Goal: Task Accomplishment & Management: Complete application form

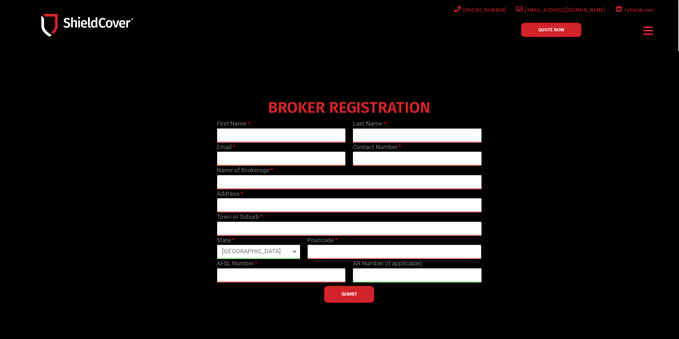
click at [281, 135] on input "text" at bounding box center [281, 136] width 129 height 14
type input "[PERSON_NAME]"
click at [366, 130] on input "text" at bounding box center [417, 136] width 129 height 14
type input "Groom"
click at [257, 156] on input "email" at bounding box center [281, 159] width 129 height 14
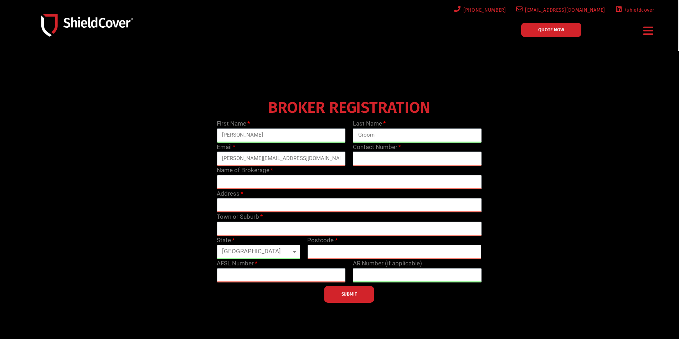
click at [301, 151] on div "Email [PERSON_NAME][EMAIL_ADDRESS][DOMAIN_NAME]" at bounding box center [281, 155] width 136 height 24
click at [297, 159] on input "[PERSON_NAME][EMAIL_ADDRESS][DOMAIN_NAME]" at bounding box center [281, 159] width 129 height 14
type input "[PERSON_NAME][EMAIL_ADDRESS][DOMAIN_NAME]"
click at [259, 180] on input "text" at bounding box center [349, 182] width 265 height 14
type input "Bluewell Insurance Brokers"
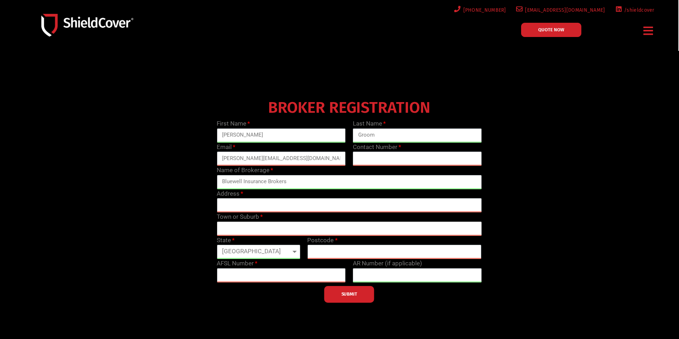
click at [261, 233] on input "text" at bounding box center [349, 229] width 265 height 14
type input "G"
type input "Sufers Paradise"
click at [352, 254] on input "text" at bounding box center [394, 252] width 174 height 14
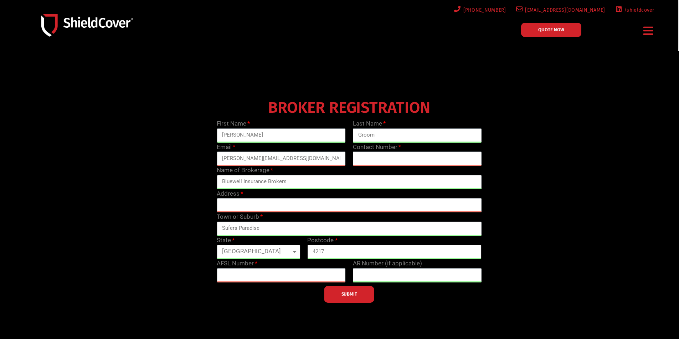
type input "4217"
click at [263, 204] on input "text" at bounding box center [349, 205] width 265 height 14
paste input "[STREET_ADDRESS]"
drag, startPoint x: 337, startPoint y: 205, endPoint x: 260, endPoint y: 209, distance: 76.7
click at [260, 209] on input "[STREET_ADDRESS]" at bounding box center [349, 205] width 265 height 14
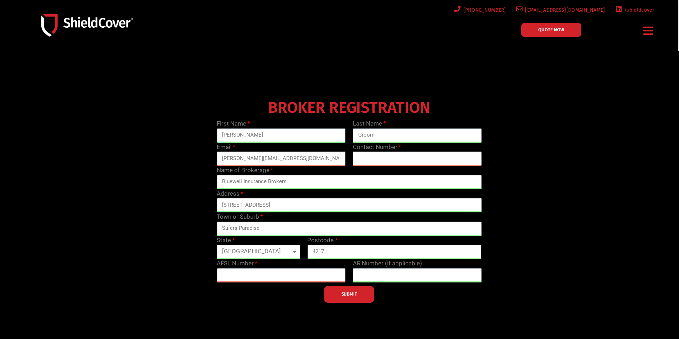
type input "[STREET_ADDRESS]"
click at [318, 279] on input "text" at bounding box center [281, 276] width 129 height 14
paste input "549506"
click at [360, 300] on button "SUBMIT" at bounding box center [349, 294] width 50 height 17
click at [344, 294] on span "SUBMIT" at bounding box center [349, 294] width 16 height 1
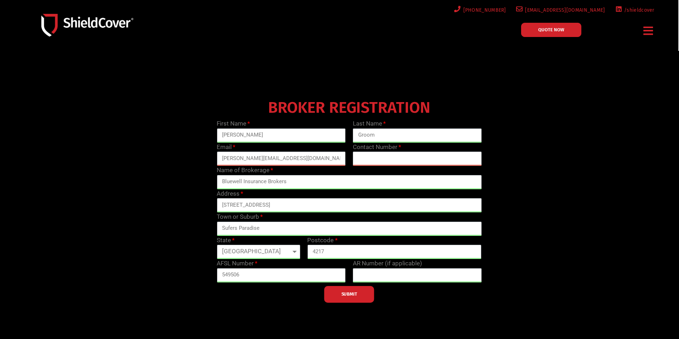
click at [344, 294] on span "SUBMIT" at bounding box center [349, 294] width 16 height 1
click at [339, 291] on button "SUBMIT" at bounding box center [349, 294] width 50 height 17
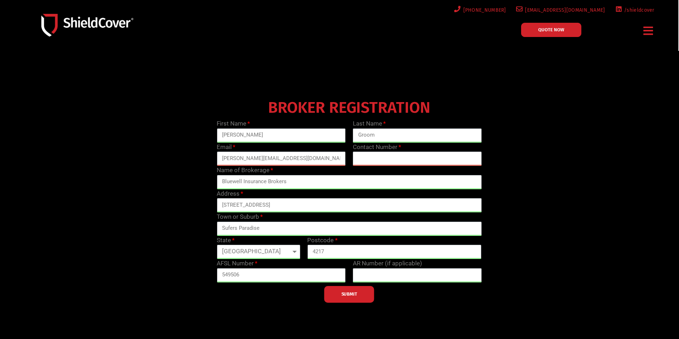
click at [339, 291] on button "SUBMIT" at bounding box center [349, 294] width 50 height 17
click at [280, 269] on input "549506" at bounding box center [281, 276] width 129 height 14
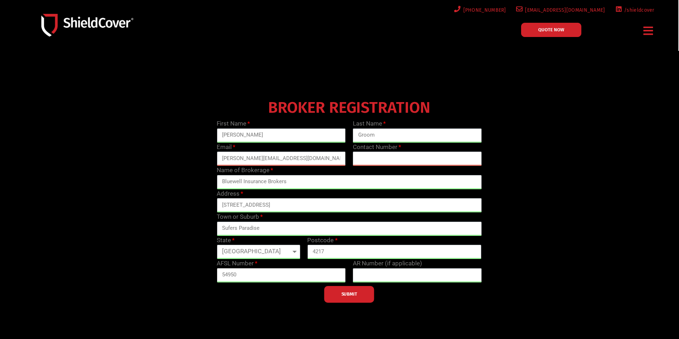
type input "549506"
click at [349, 294] on span "SUBMIT" at bounding box center [349, 294] width 16 height 1
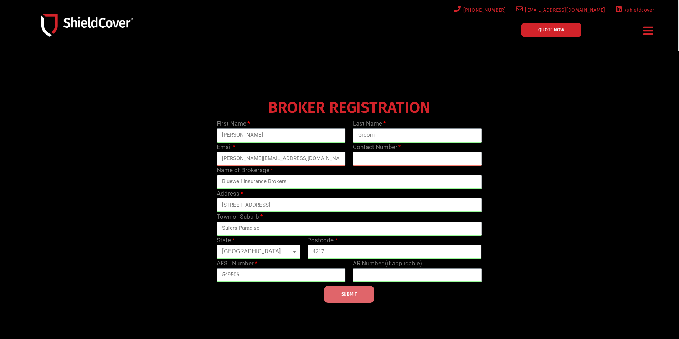
click at [349, 294] on span "SUBMIT" at bounding box center [349, 294] width 16 height 1
click at [285, 203] on input "[STREET_ADDRESS]" at bounding box center [349, 205] width 265 height 14
type input "[STREET_ADDRESS]"
click at [350, 300] on button "SUBMIT" at bounding box center [349, 294] width 50 height 17
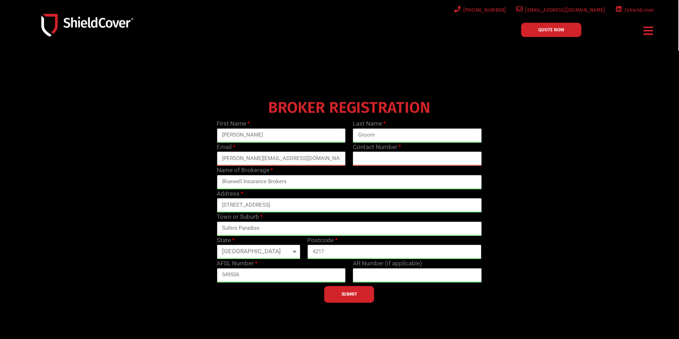
click at [350, 300] on button "SUBMIT" at bounding box center [349, 294] width 50 height 17
click at [350, 299] on button "SUBMIT" at bounding box center [349, 294] width 50 height 17
click at [349, 299] on button "SUBMIT" at bounding box center [349, 294] width 50 height 17
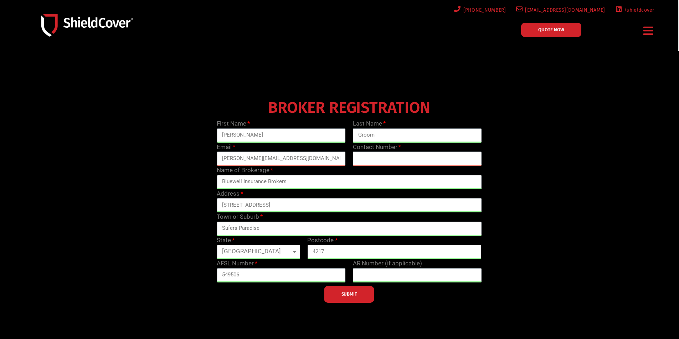
click at [349, 299] on button "SUBMIT" at bounding box center [349, 294] width 50 height 17
click at [401, 157] on input "text" at bounding box center [417, 159] width 129 height 14
click at [406, 162] on input "text" at bounding box center [417, 159] width 129 height 14
paste input "1300 669 664"
type input "1300 669 664"
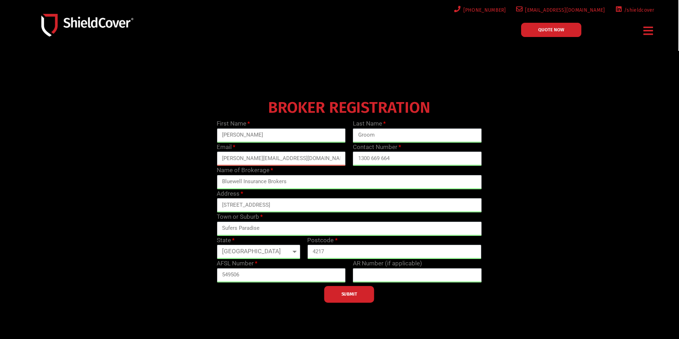
click at [351, 298] on button "SUBMIT" at bounding box center [349, 294] width 50 height 17
